Goal: Task Accomplishment & Management: Complete application form

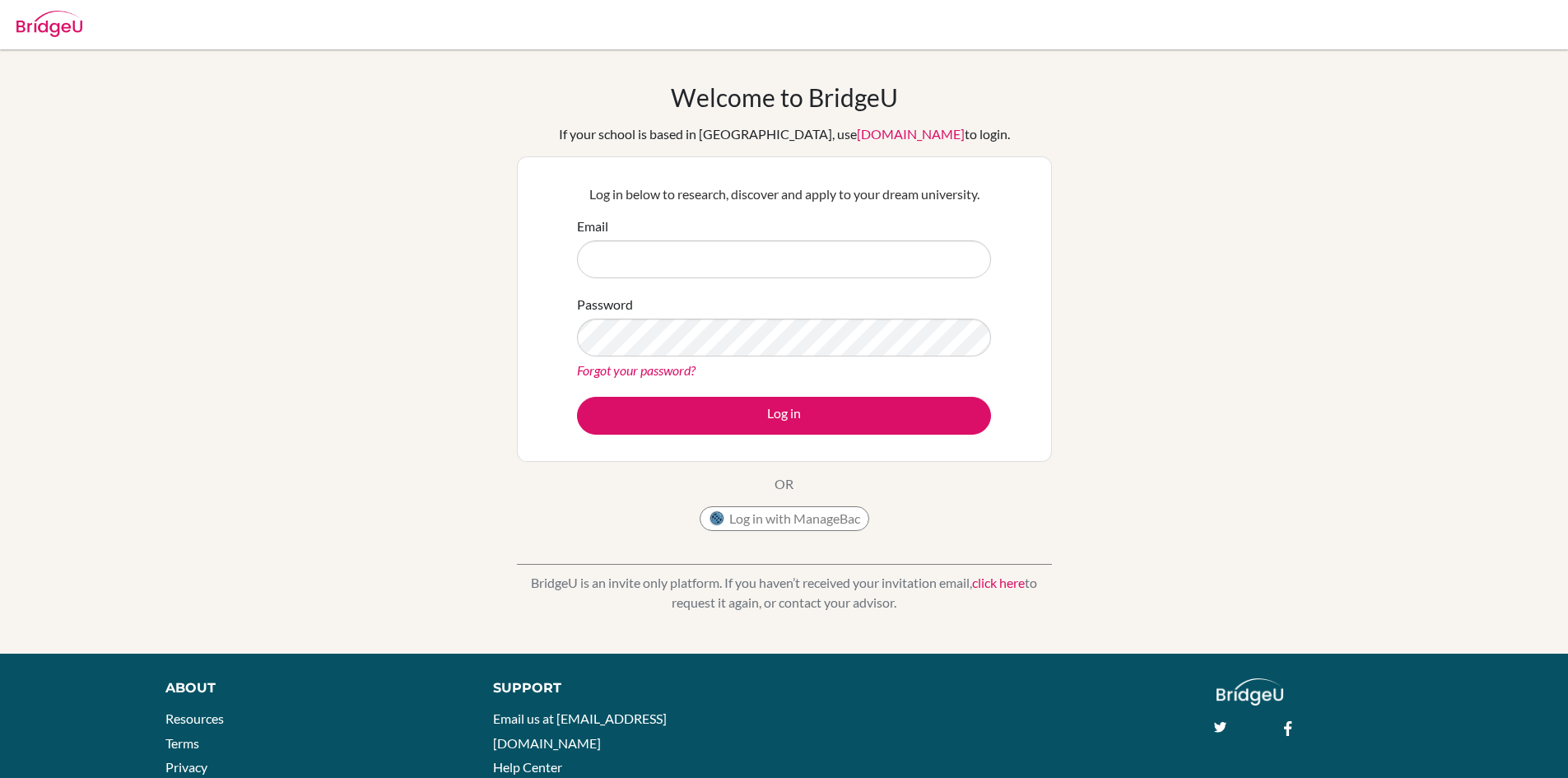
type input "sguleryuz@tedankara.k12.tr"
click at [749, 418] on button "Log in" at bounding box center [784, 415] width 414 height 38
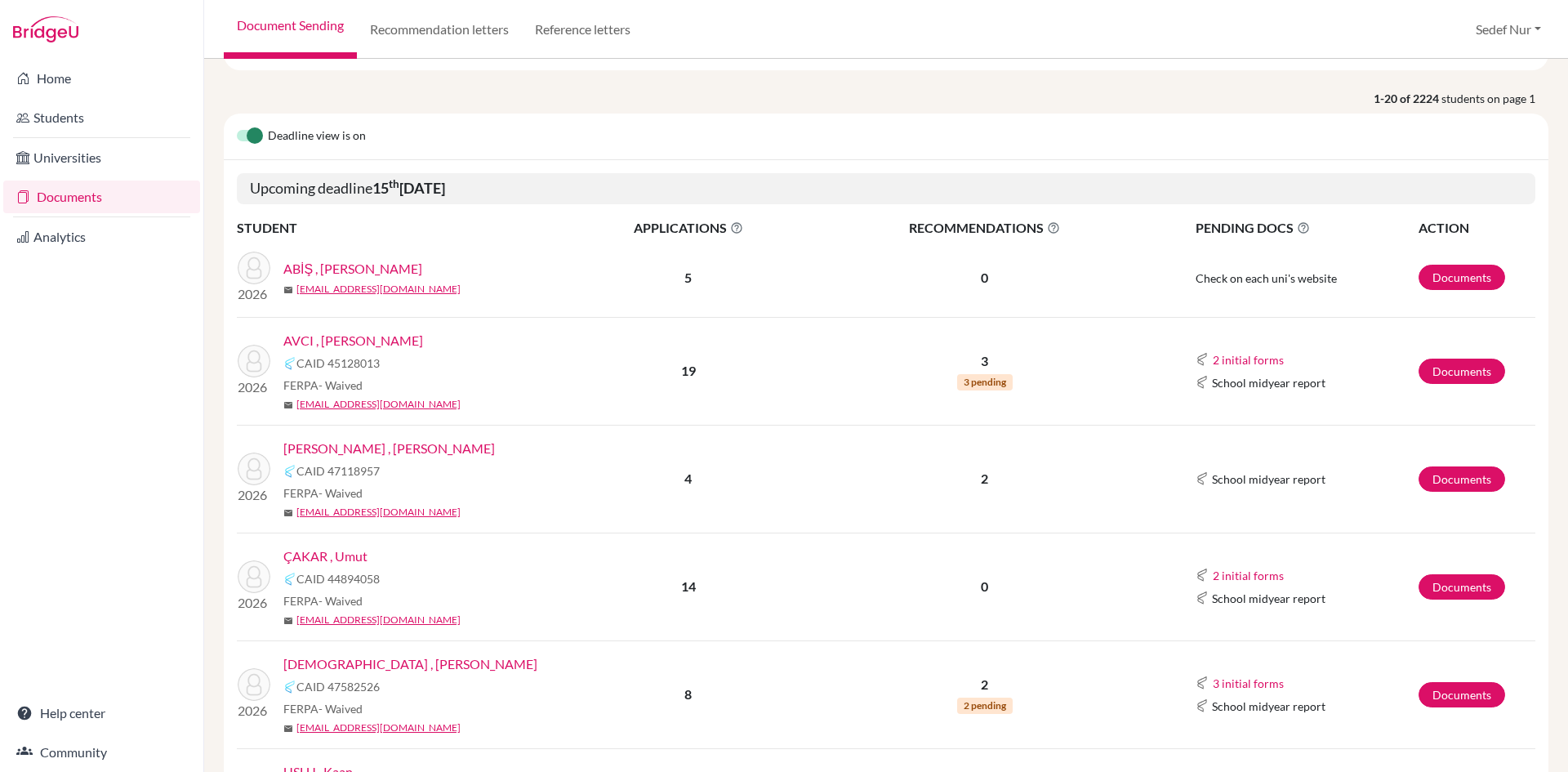
scroll to position [245, 0]
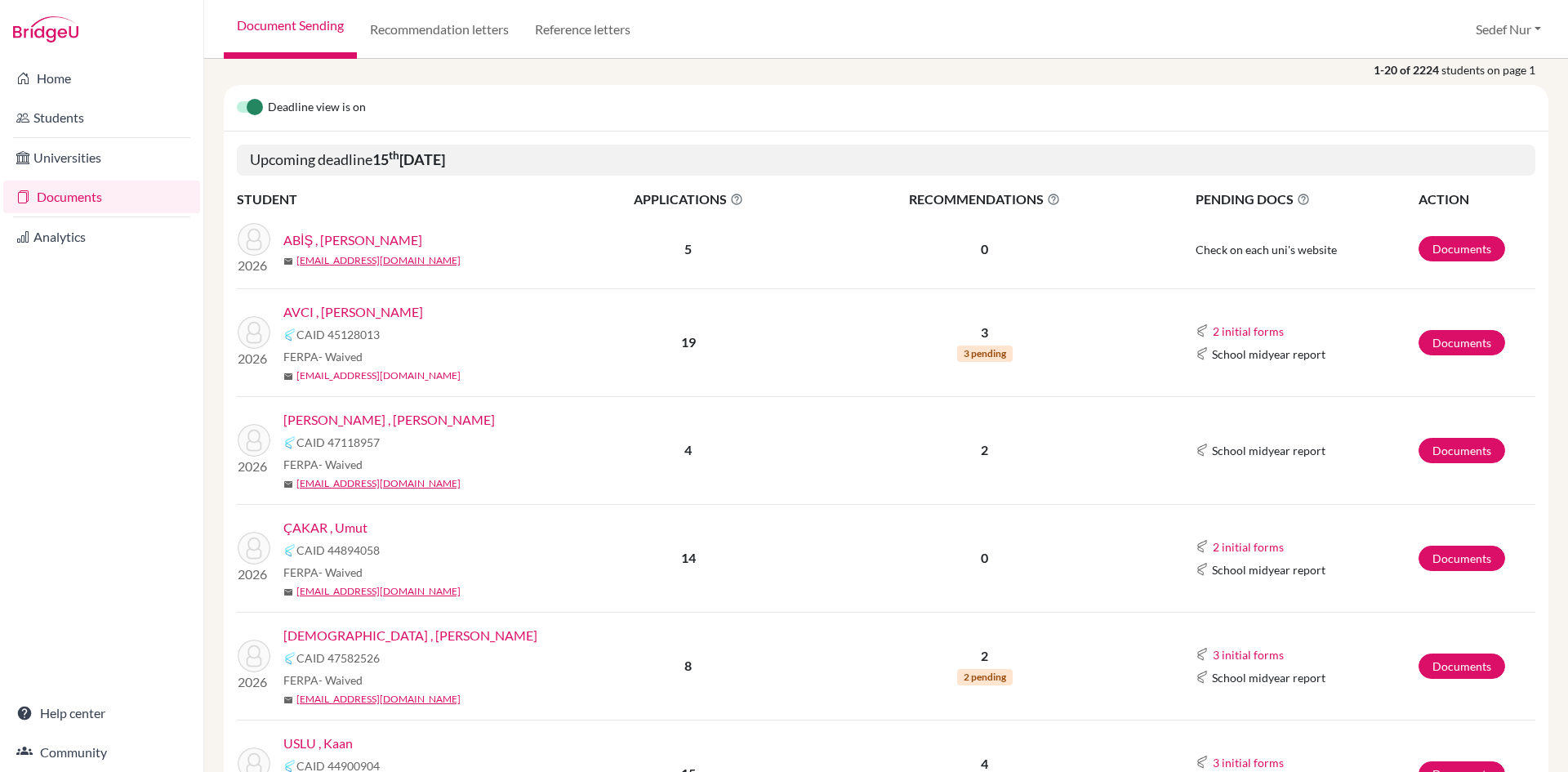
click at [427, 371] on link "183046@ogrenci.tedankara.k12.tr" at bounding box center [378, 376] width 164 height 15
click at [527, 339] on div "CAID 45128013" at bounding box center [429, 335] width 291 height 19
click at [361, 307] on link "AVCI , Ahmet Deniz" at bounding box center [353, 312] width 140 height 19
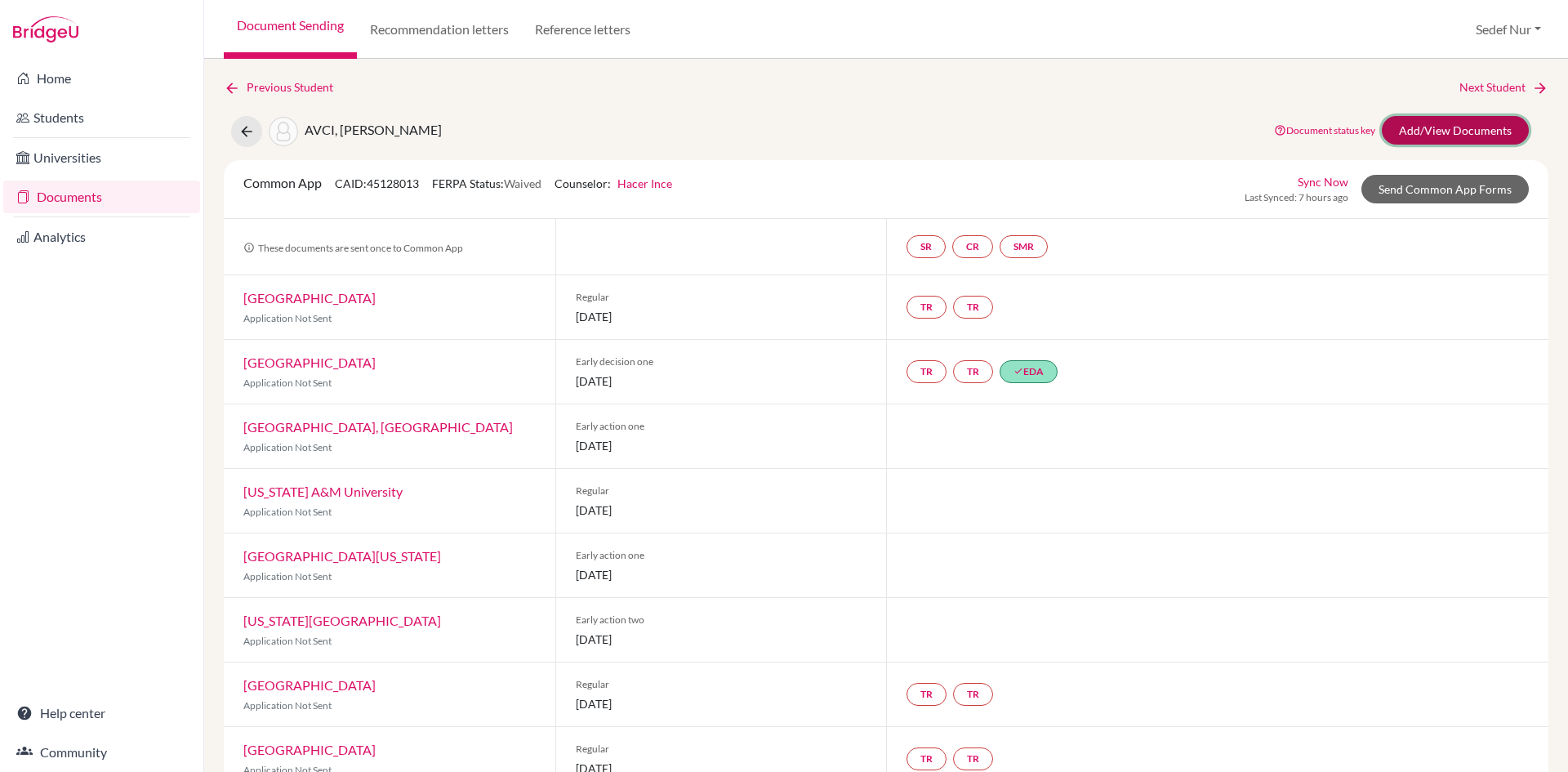
click at [1482, 130] on link "Add/View Documents" at bounding box center [1455, 130] width 147 height 29
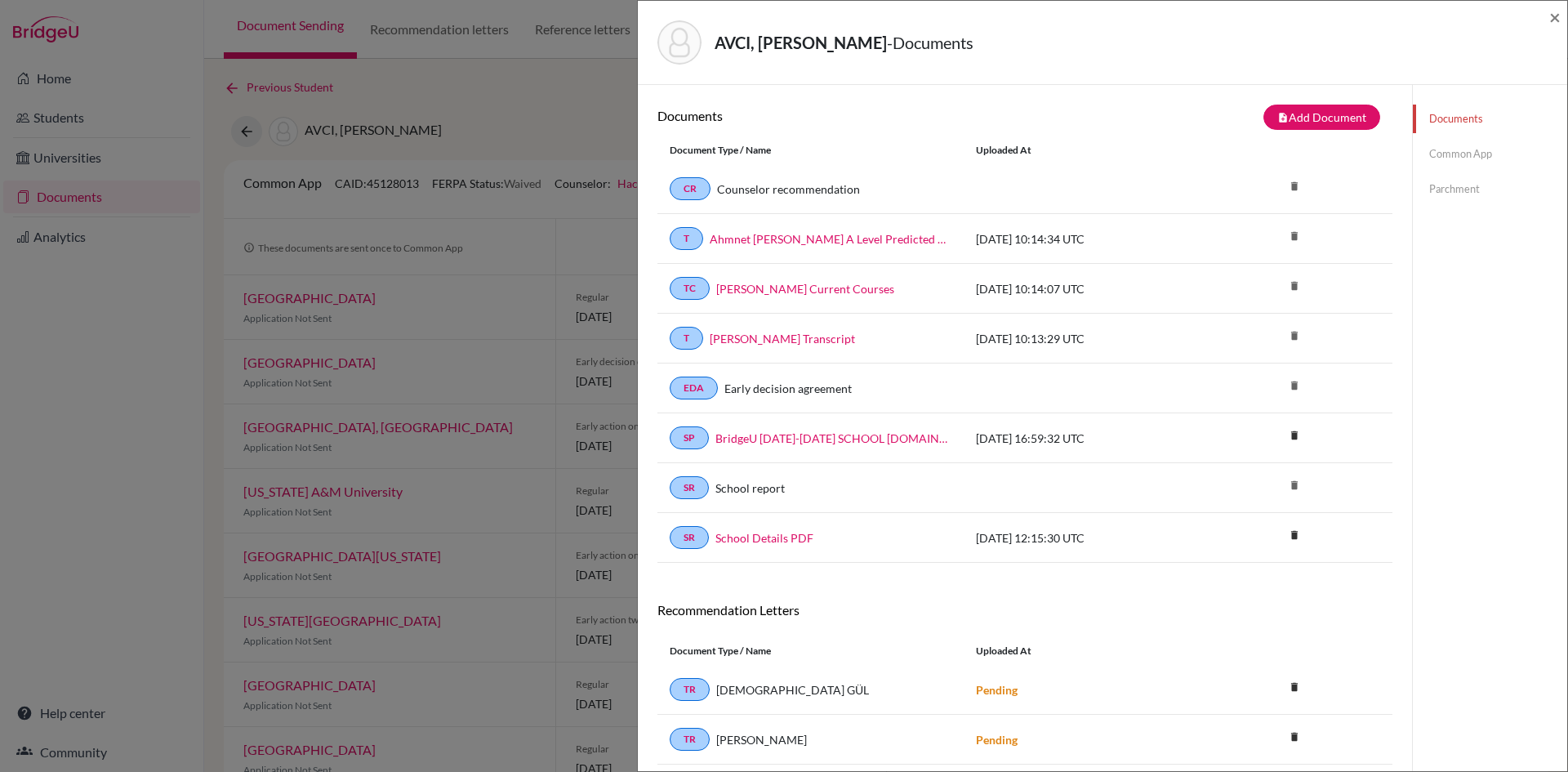
click at [1470, 150] on link "Common App" at bounding box center [1490, 154] width 155 height 29
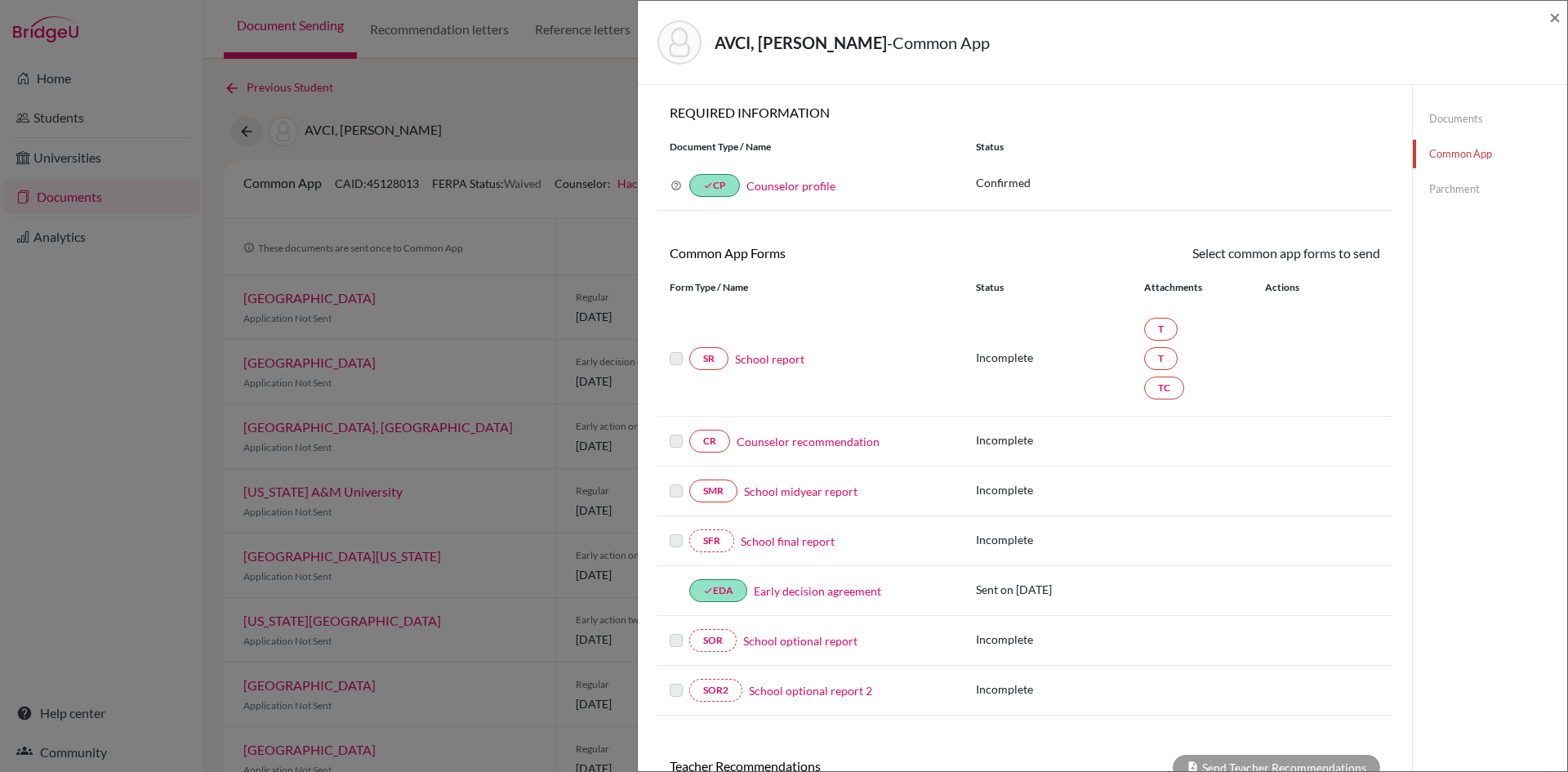
click at [782, 190] on link "Counselor profile" at bounding box center [790, 186] width 89 height 14
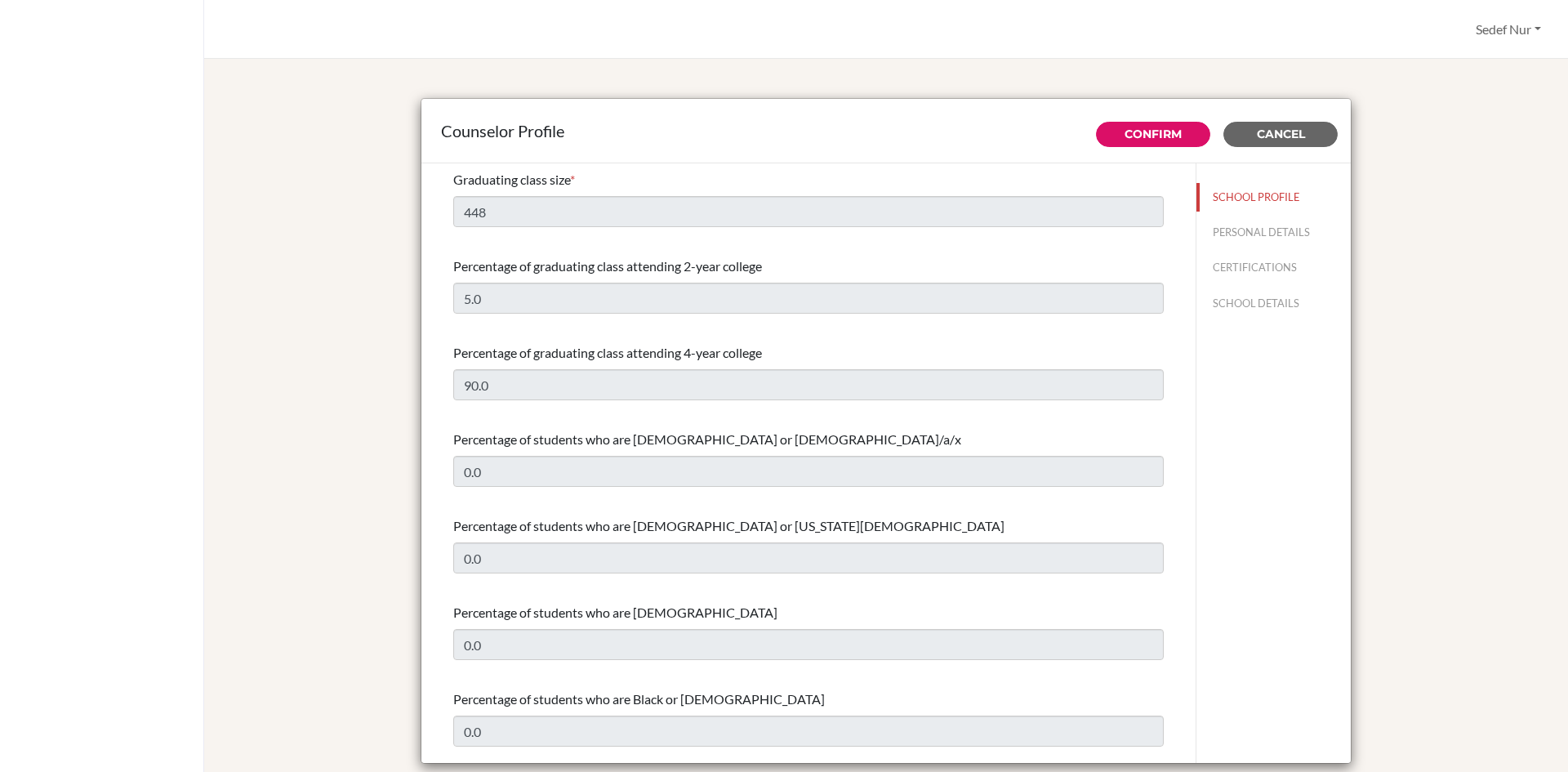
select select "1"
select select "351328"
click at [1464, 125] on div "Counselor Profile Confirm Cancel Graduating class size * 448 Percentage of grad…" at bounding box center [886, 432] width 1325 height 709
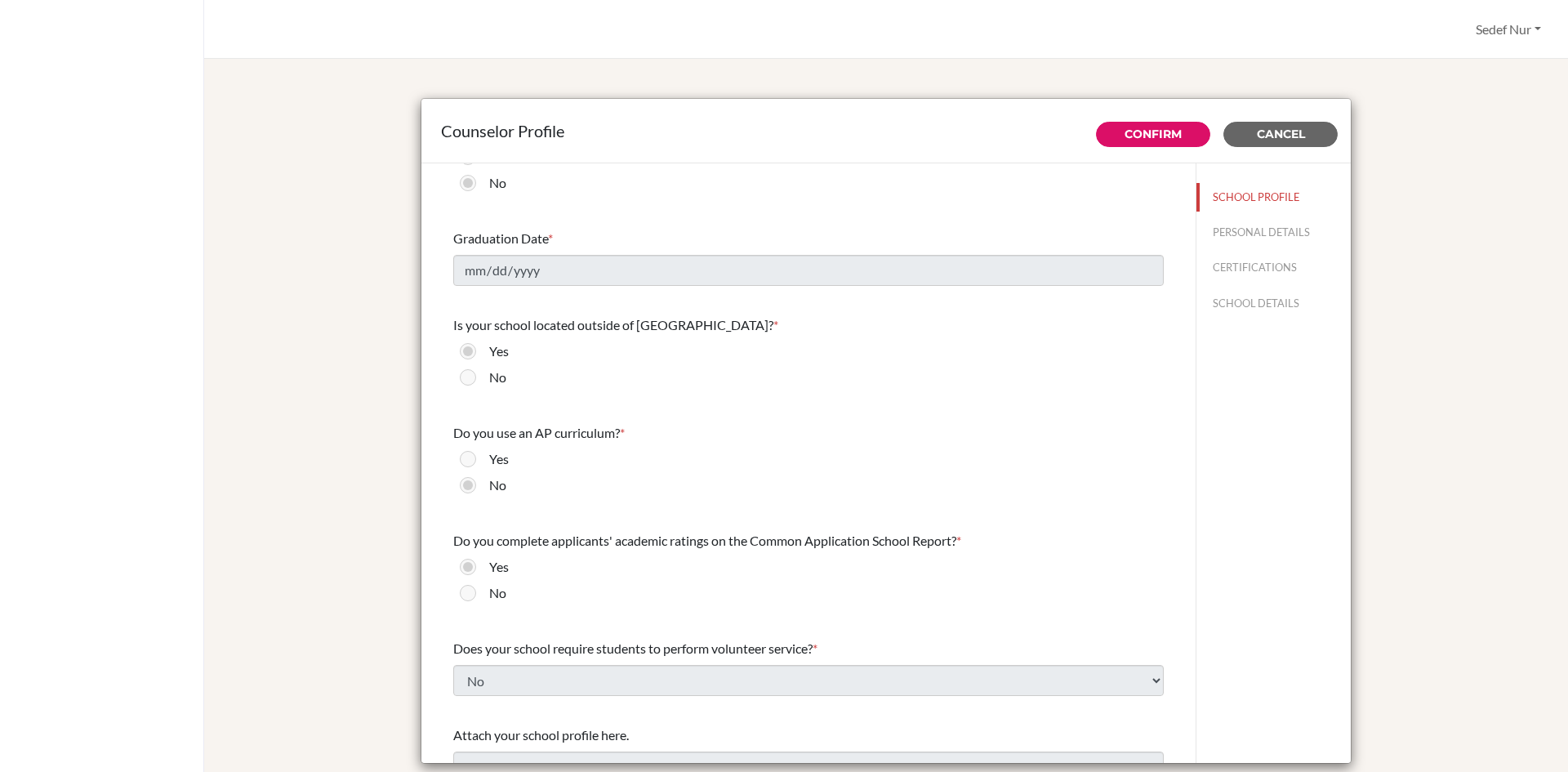
scroll to position [1790, 0]
